Goal: Information Seeking & Learning: Get advice/opinions

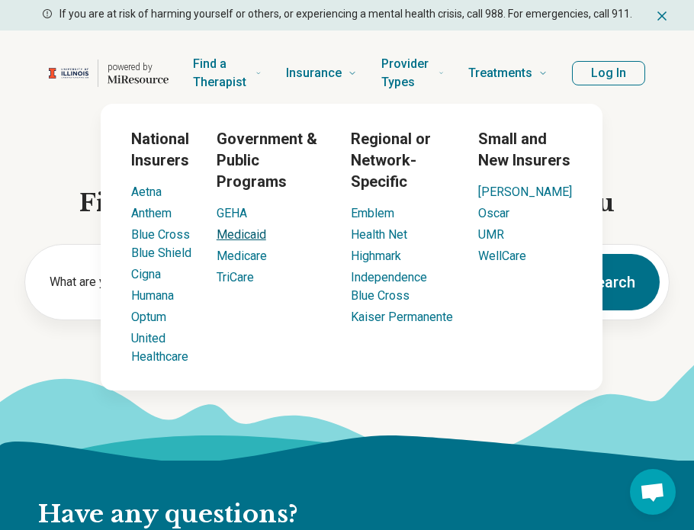
click at [258, 238] on link "Medicaid" at bounding box center [242, 234] width 50 height 14
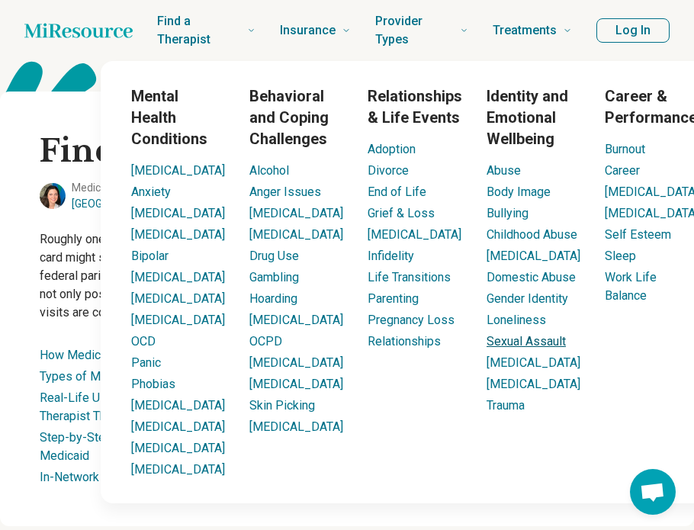
click at [486, 348] on link "Sexual Assault" at bounding box center [525, 341] width 79 height 14
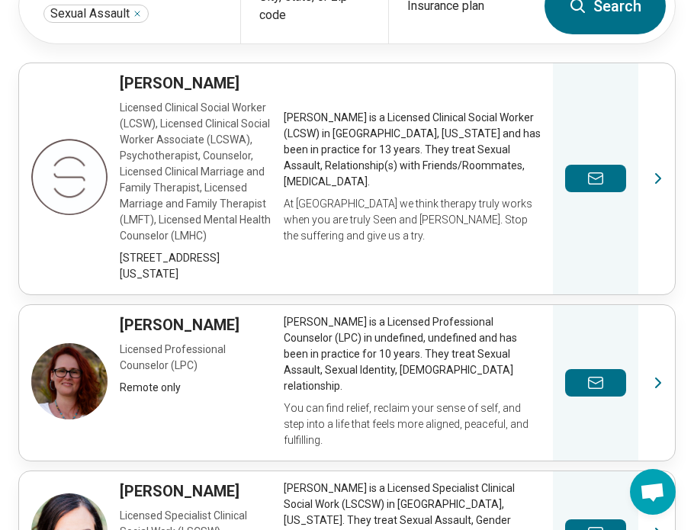
scroll to position [470, 0]
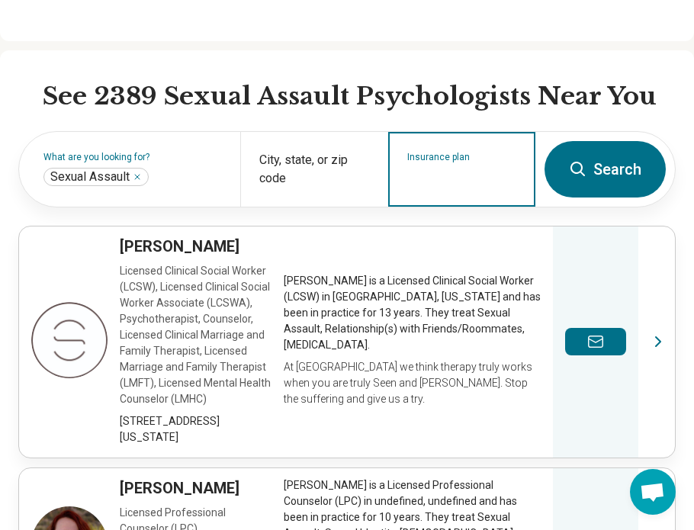
click at [429, 185] on input "Insurance plan" at bounding box center [462, 179] width 110 height 18
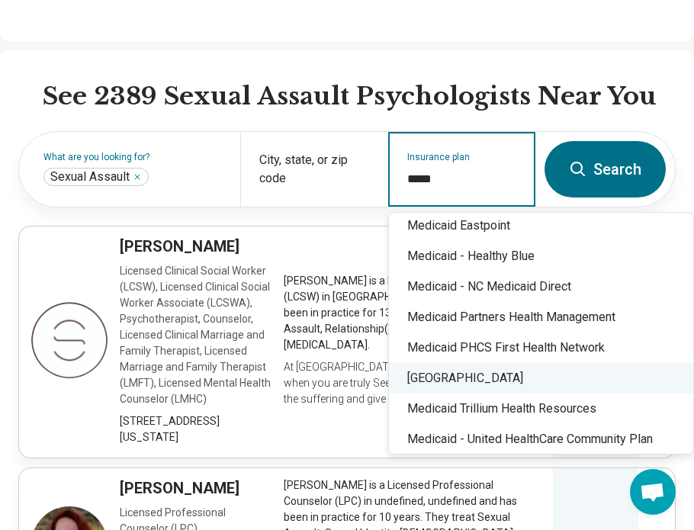
scroll to position [515, 0]
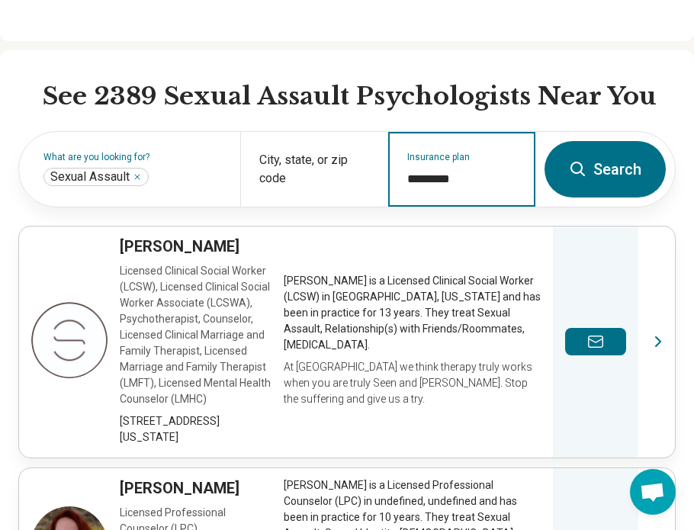
type input "********"
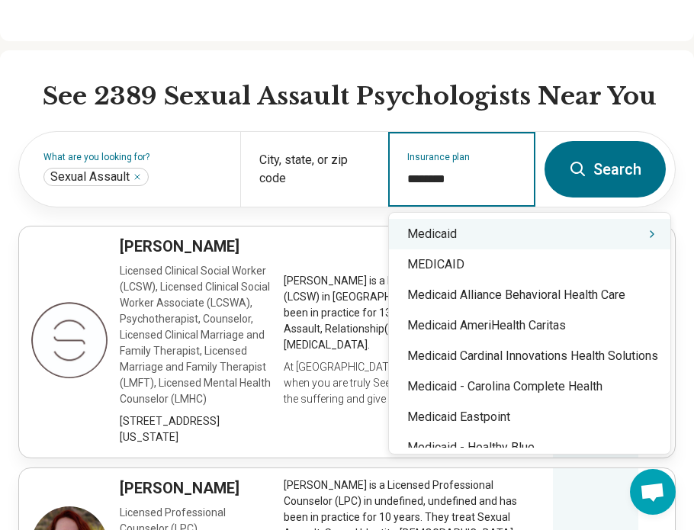
click at [449, 239] on div "Medicaid" at bounding box center [529, 234] width 281 height 30
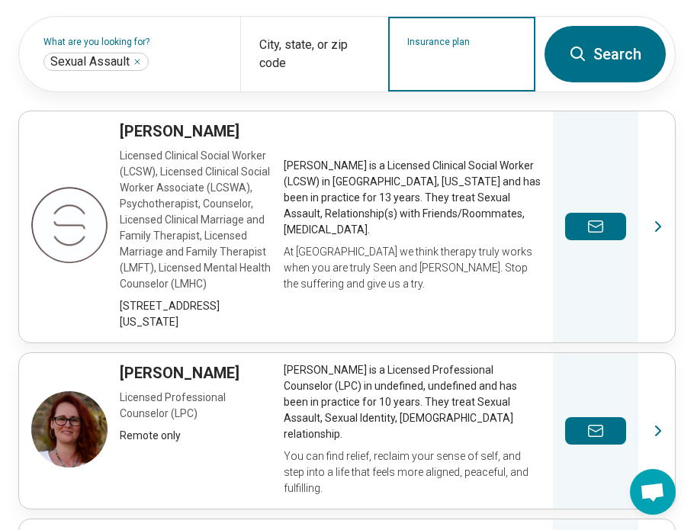
scroll to position [517, 0]
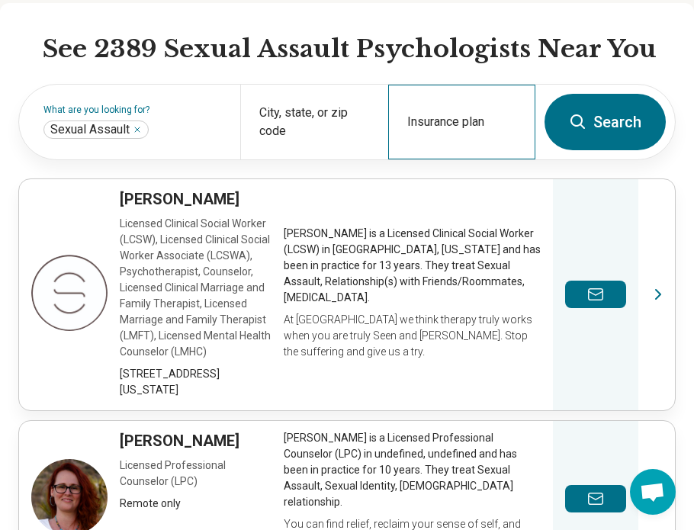
click at [446, 117] on div "Insurance plan" at bounding box center [461, 122] width 147 height 75
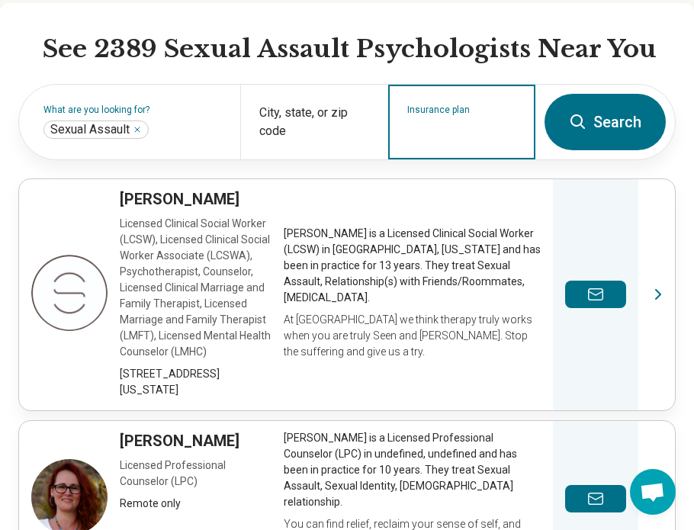
click at [456, 131] on input "Insurance plan" at bounding box center [462, 132] width 110 height 18
click at [456, 133] on input "Insurance plan" at bounding box center [462, 132] width 110 height 18
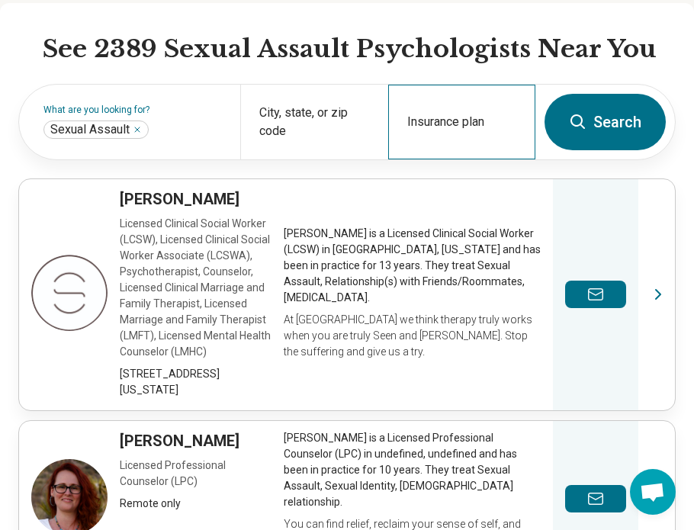
click at [451, 106] on div "Insurance plan" at bounding box center [461, 122] width 147 height 75
click at [452, 116] on div "Insurance plan" at bounding box center [461, 122] width 147 height 75
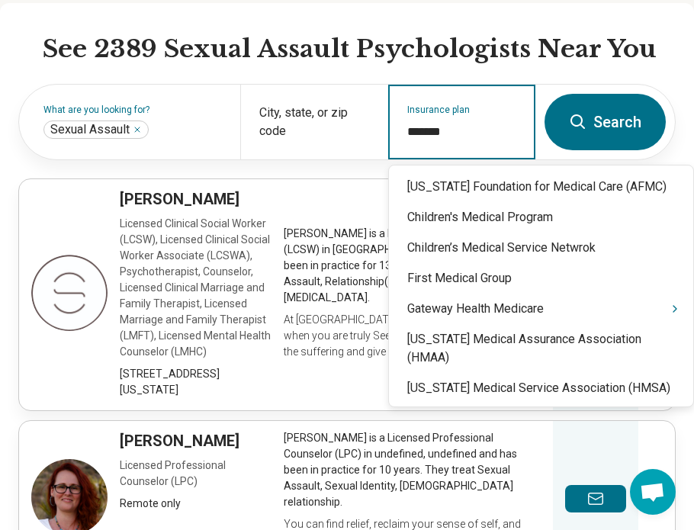
type input "********"
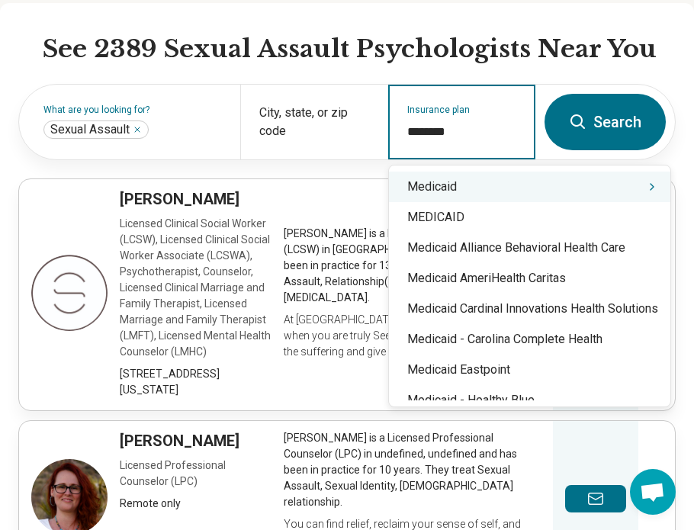
click at [512, 184] on div "Medicaid" at bounding box center [529, 187] width 281 height 30
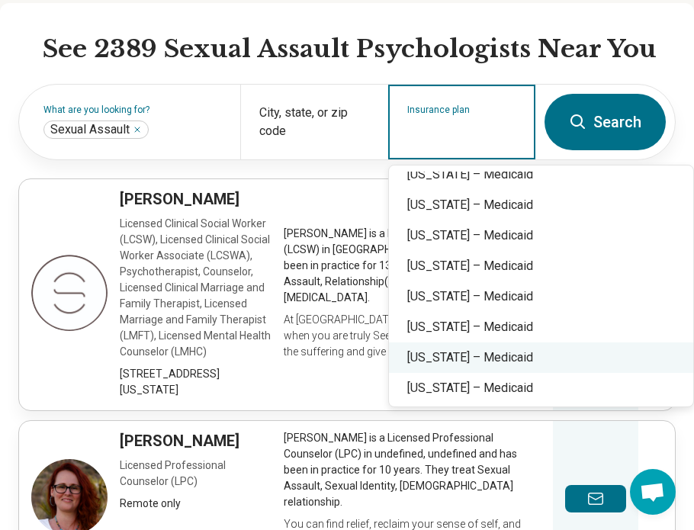
scroll to position [263, 0]
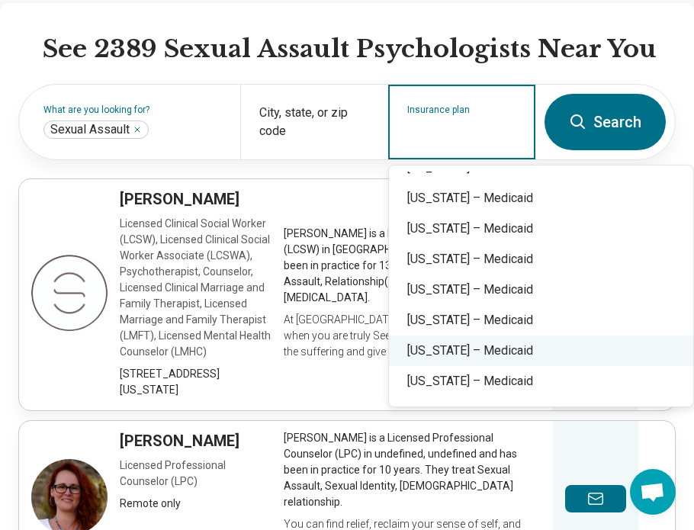
click at [472, 353] on div "[US_STATE] – Medicaid" at bounding box center [541, 350] width 304 height 30
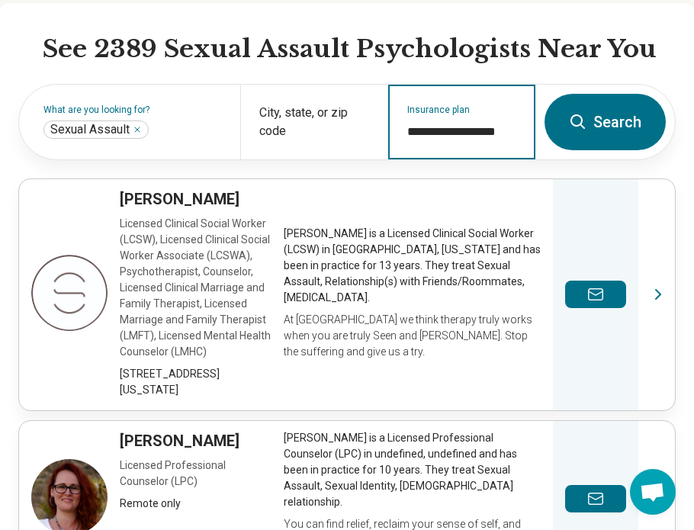
type input "**********"
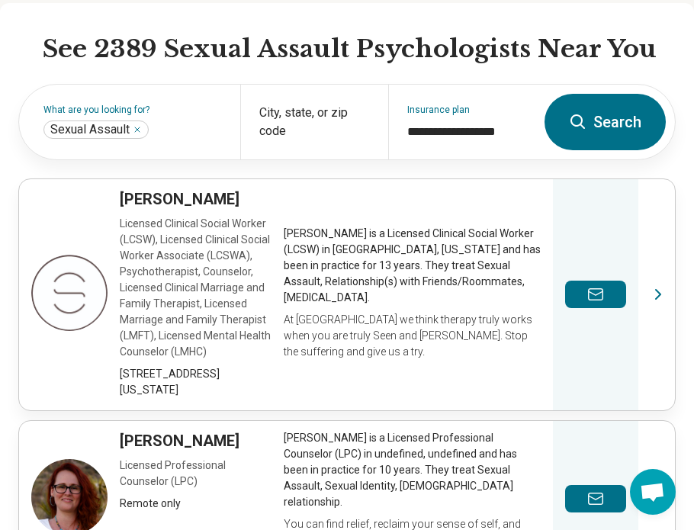
click at [599, 111] on button "Search" at bounding box center [604, 122] width 121 height 56
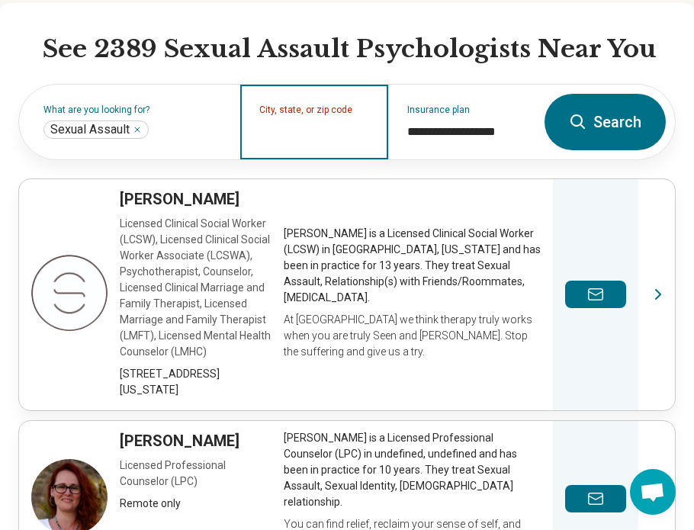
click at [347, 127] on input "City, state, or zip code" at bounding box center [314, 132] width 110 height 18
type input "*****"
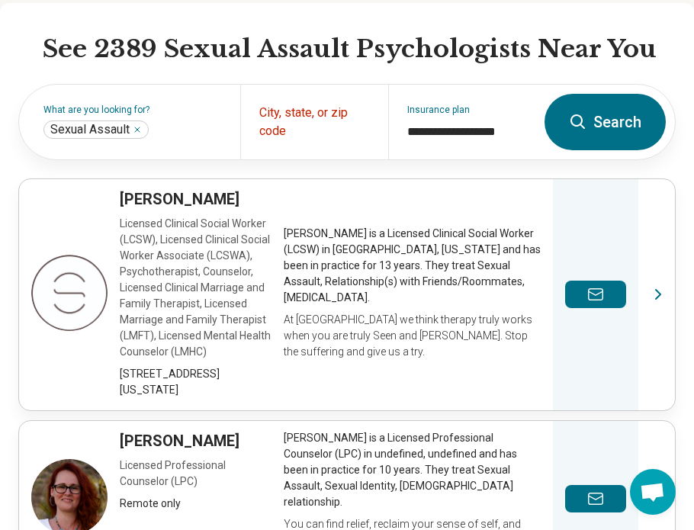
click at [631, 135] on button "Search" at bounding box center [604, 122] width 121 height 56
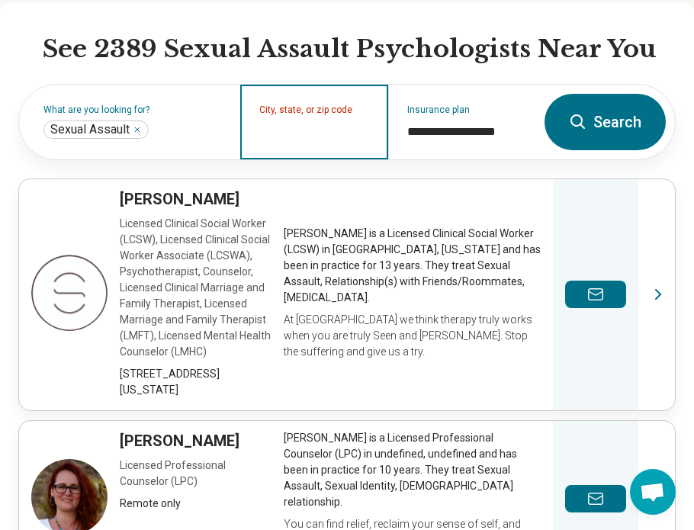
click at [321, 124] on input "City, state, or zip code" at bounding box center [314, 132] width 110 height 18
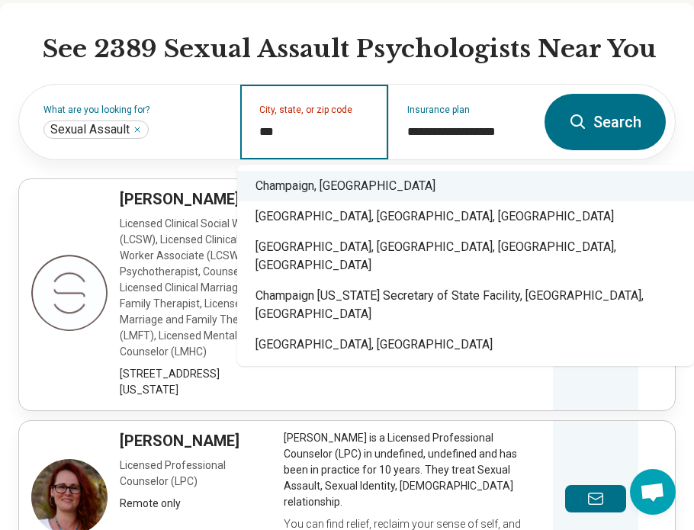
click at [269, 175] on div "Champaign, [GEOGRAPHIC_DATA]" at bounding box center [465, 186] width 457 height 30
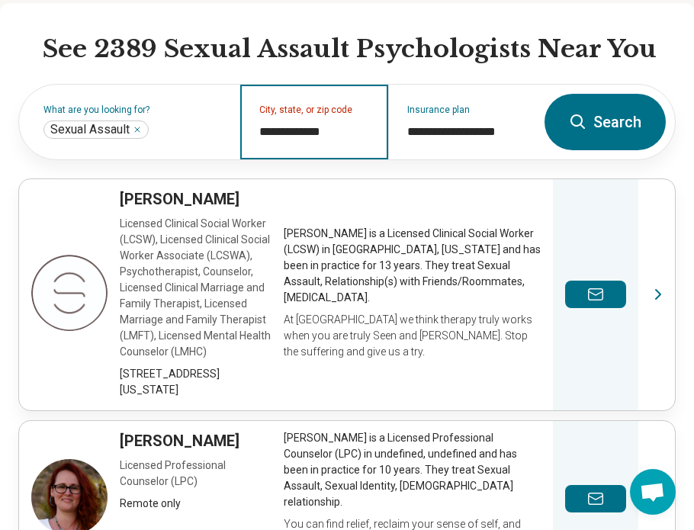
type input "**********"
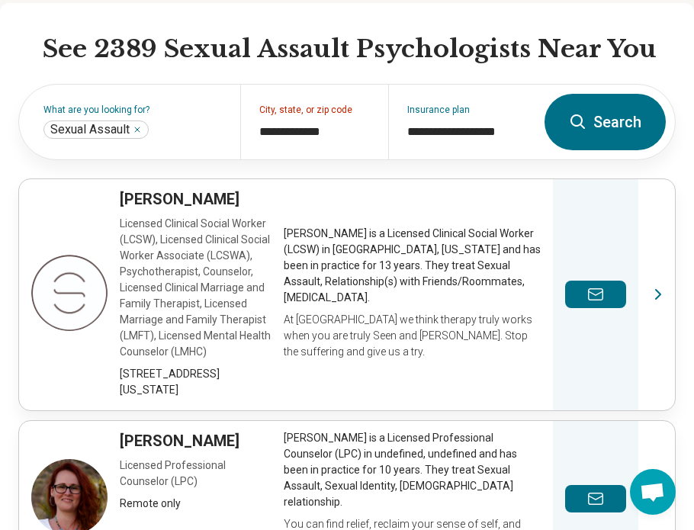
click at [607, 130] on button "Search" at bounding box center [604, 122] width 121 height 56
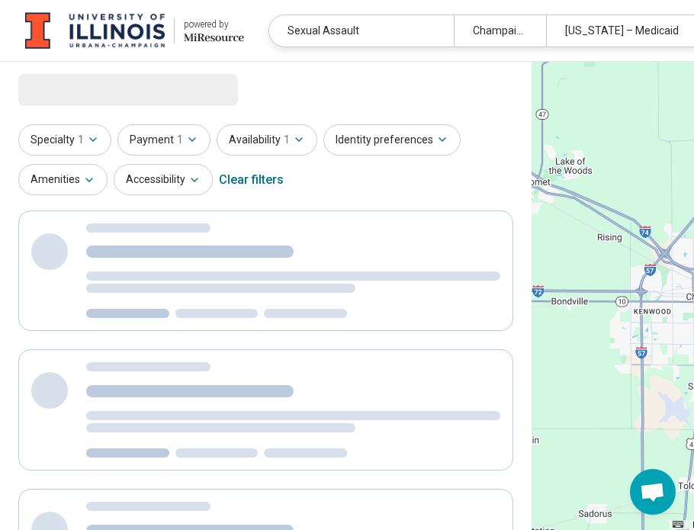
select select "***"
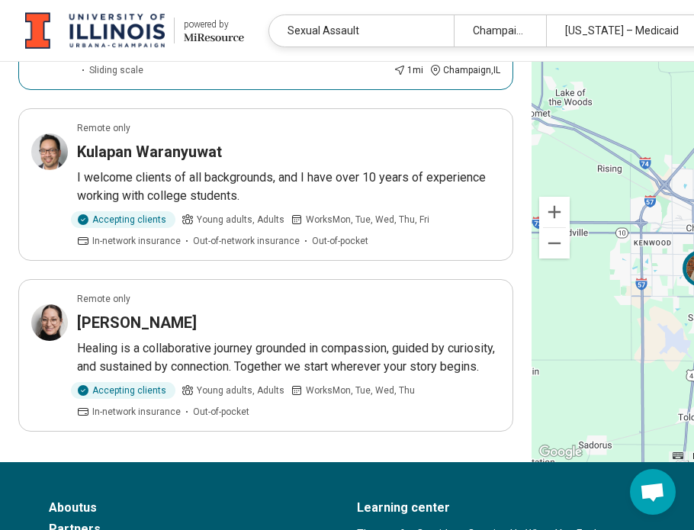
scroll to position [353, 0]
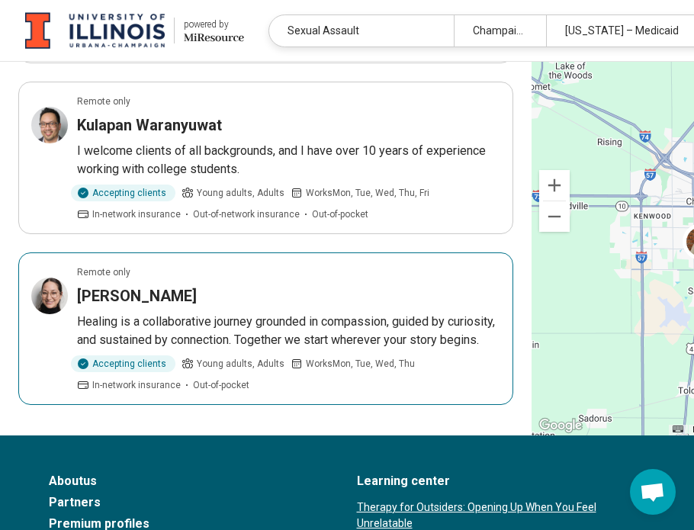
click at [181, 307] on h3 "[PERSON_NAME]" at bounding box center [137, 295] width 120 height 21
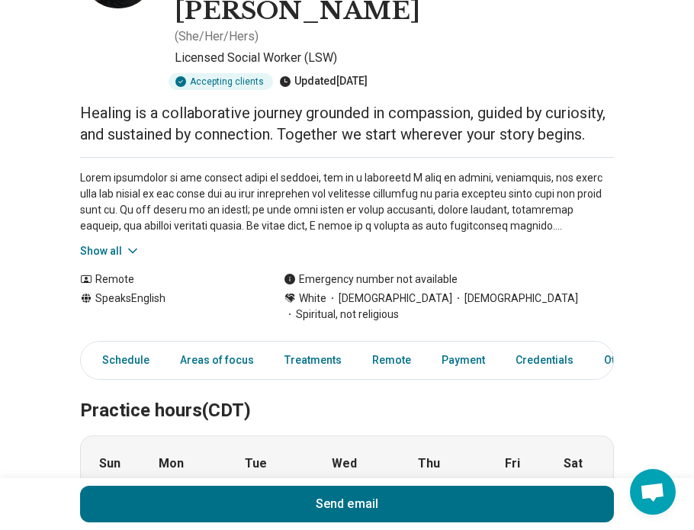
scroll to position [548, 0]
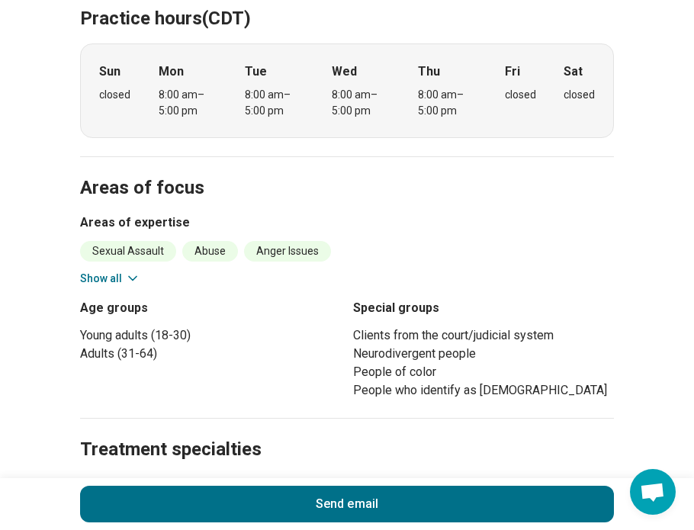
click at [125, 271] on icon at bounding box center [132, 278] width 15 height 15
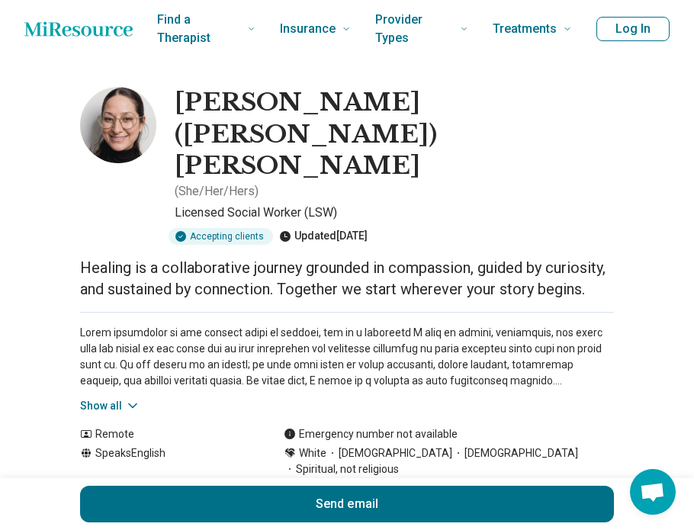
scroll to position [0, 0]
